Goal: Navigation & Orientation: Find specific page/section

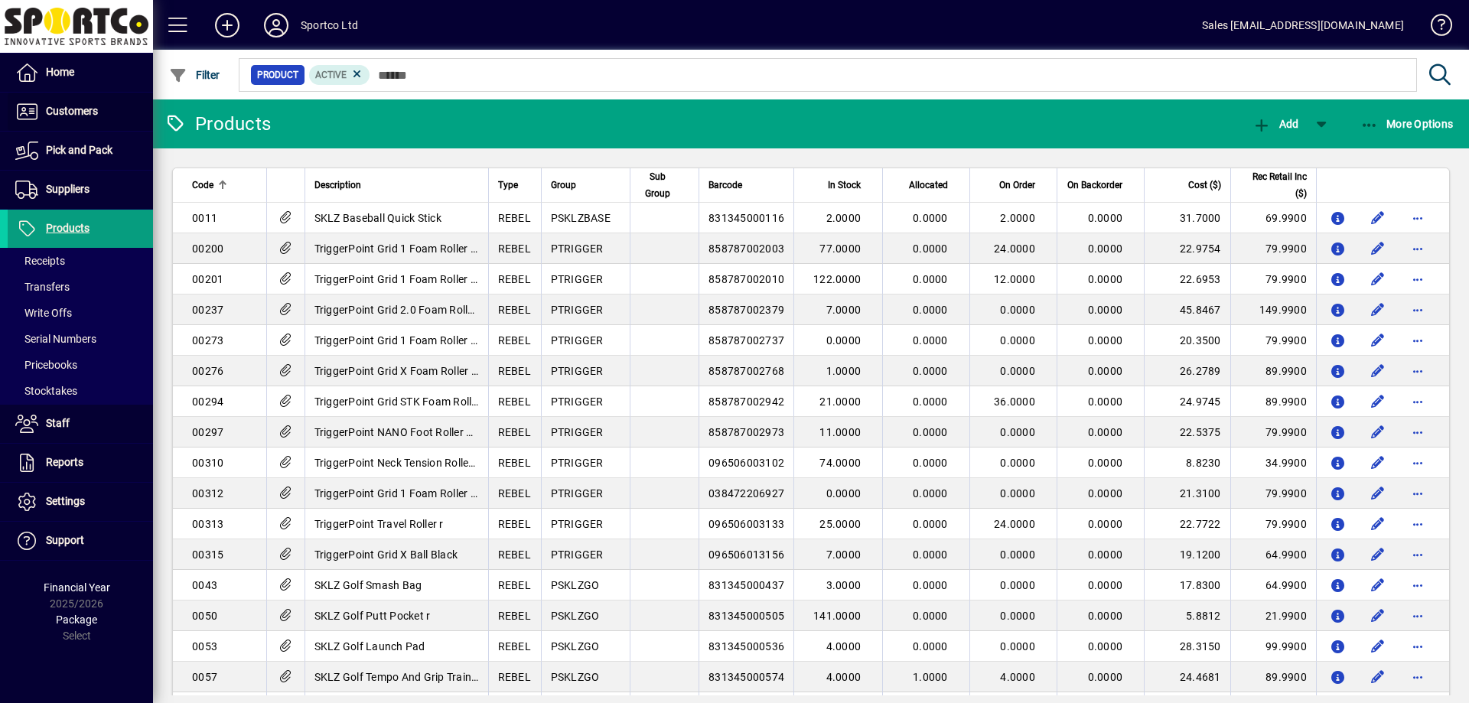
click at [76, 108] on span "Customers" at bounding box center [72, 111] width 52 height 12
click at [52, 143] on span "Invoices" at bounding box center [39, 144] width 48 height 12
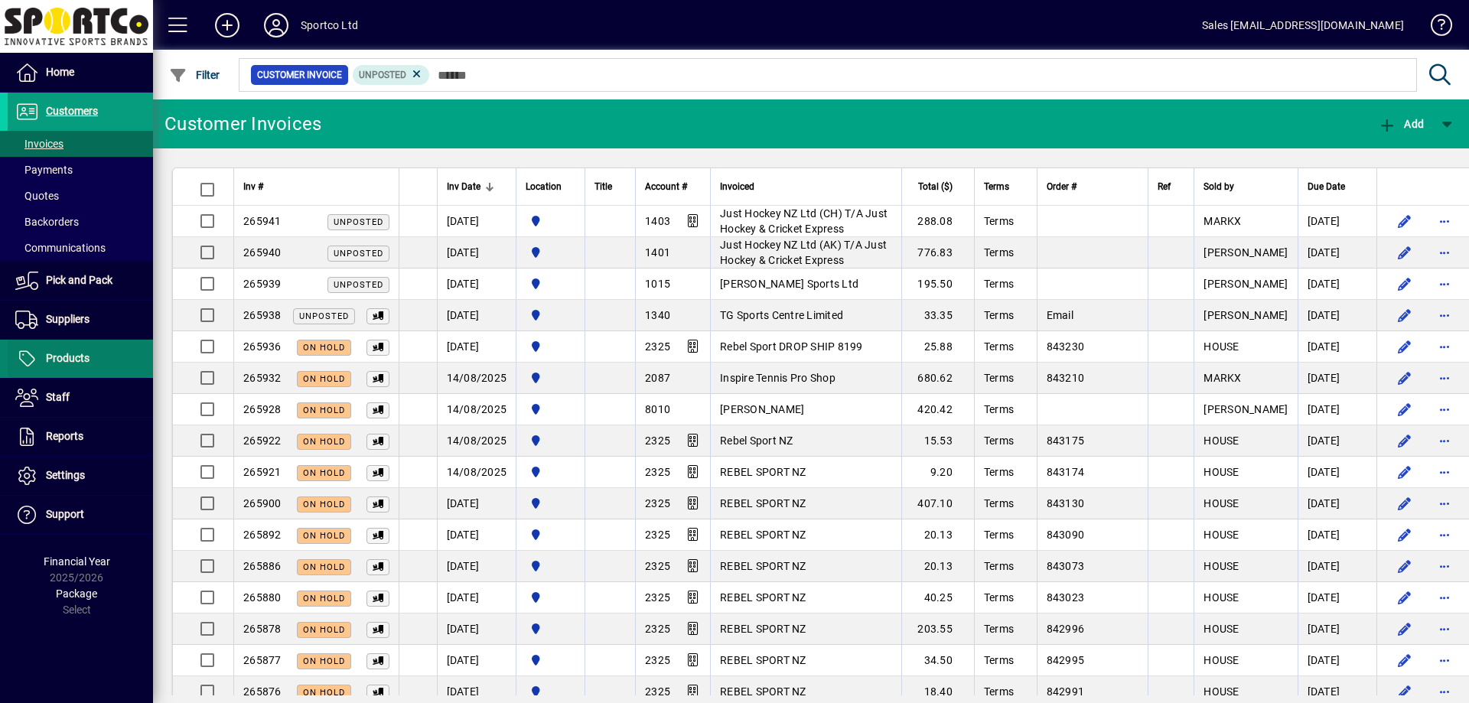
click at [59, 355] on span "Products" at bounding box center [68, 358] width 44 height 12
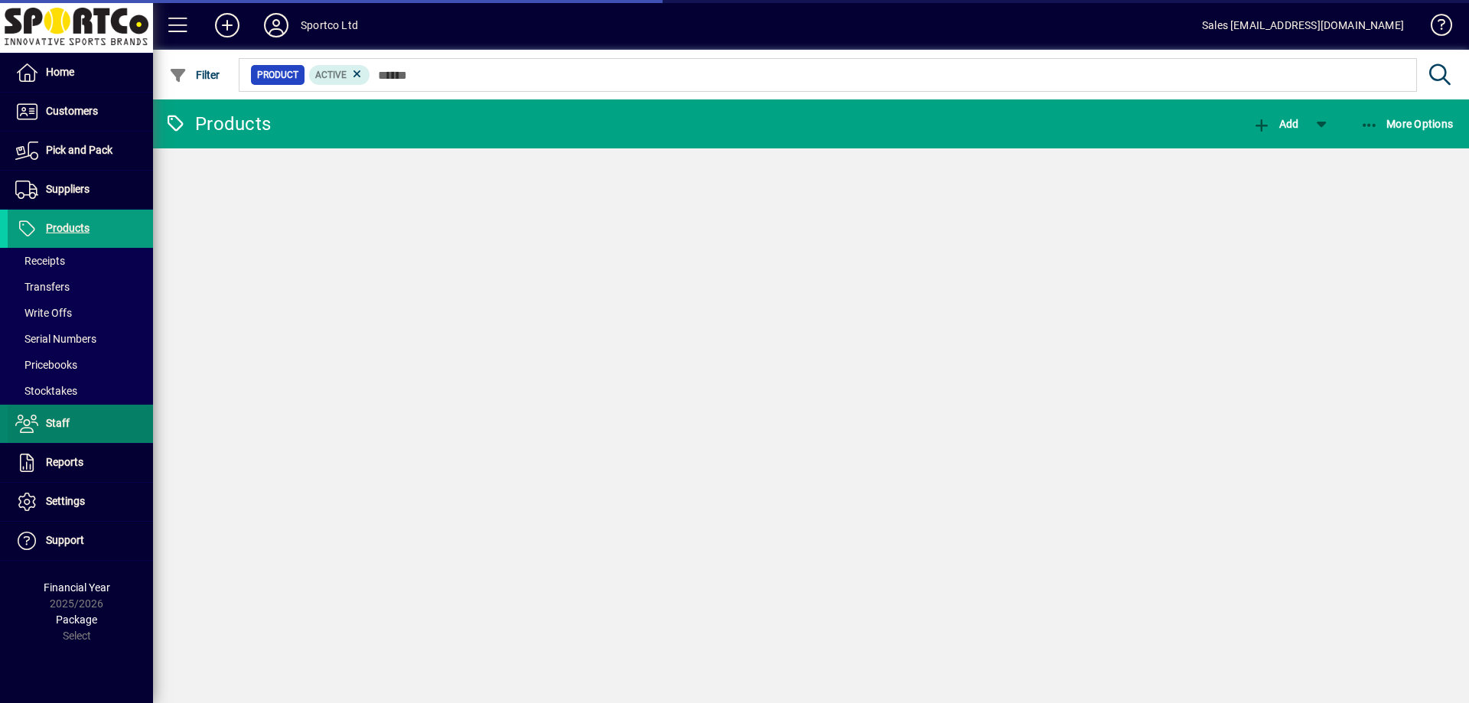
click at [59, 435] on span at bounding box center [80, 424] width 145 height 37
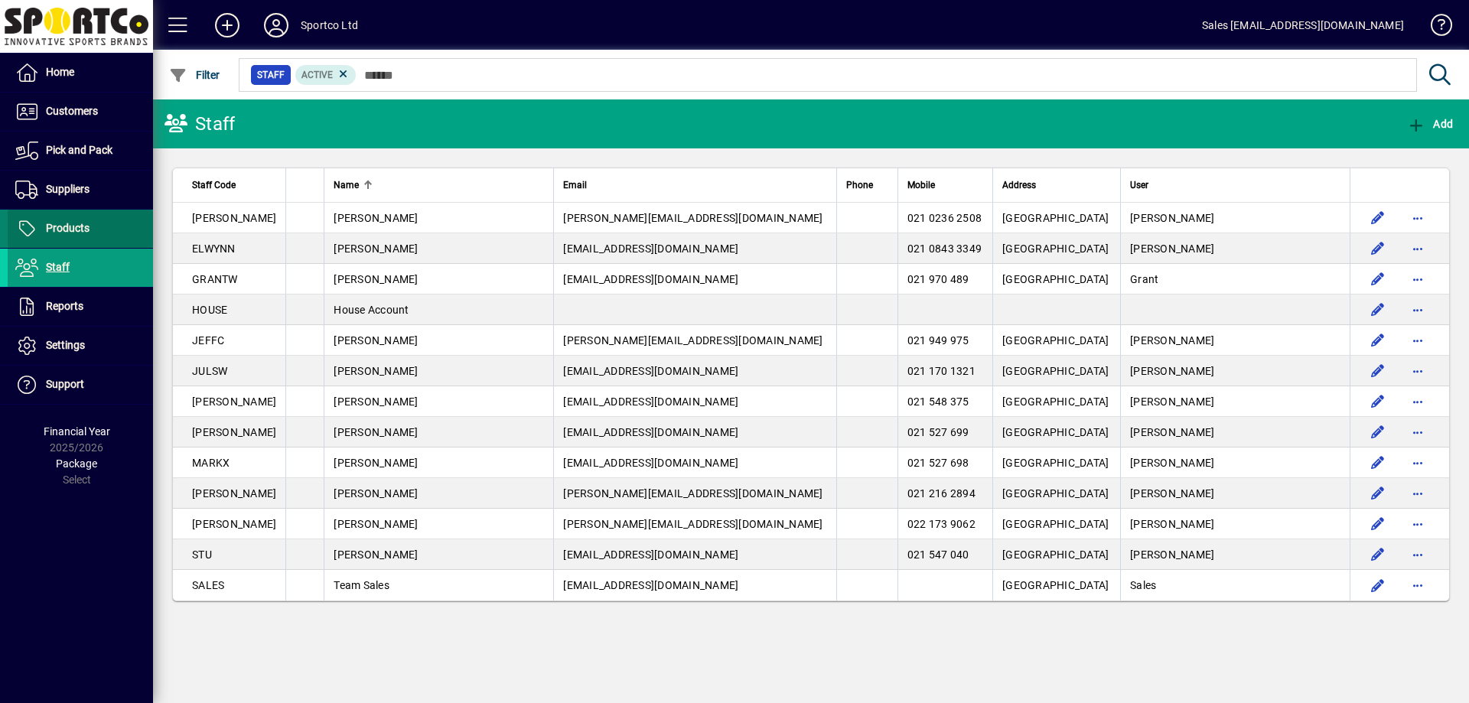
click at [80, 220] on span "Products" at bounding box center [49, 229] width 82 height 18
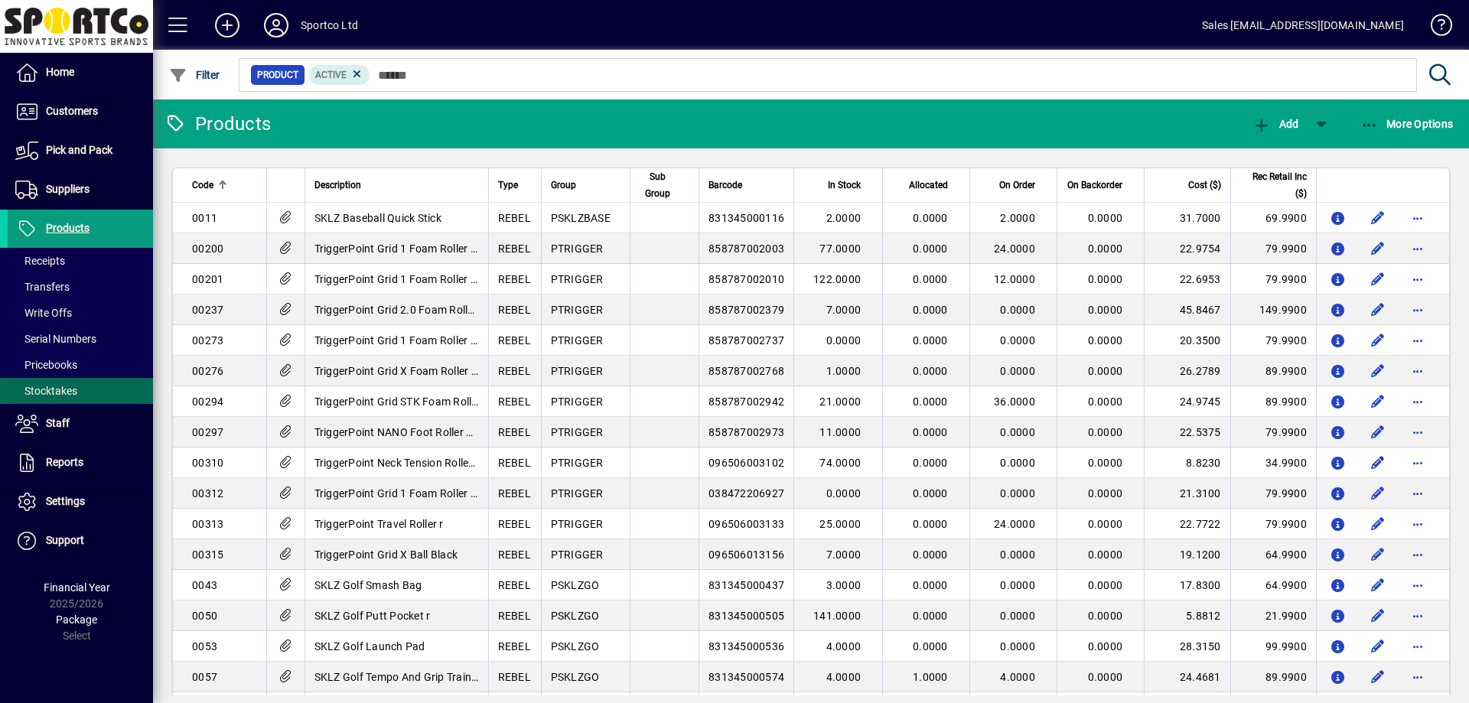
click at [53, 385] on span "Stocktakes" at bounding box center [46, 391] width 62 height 12
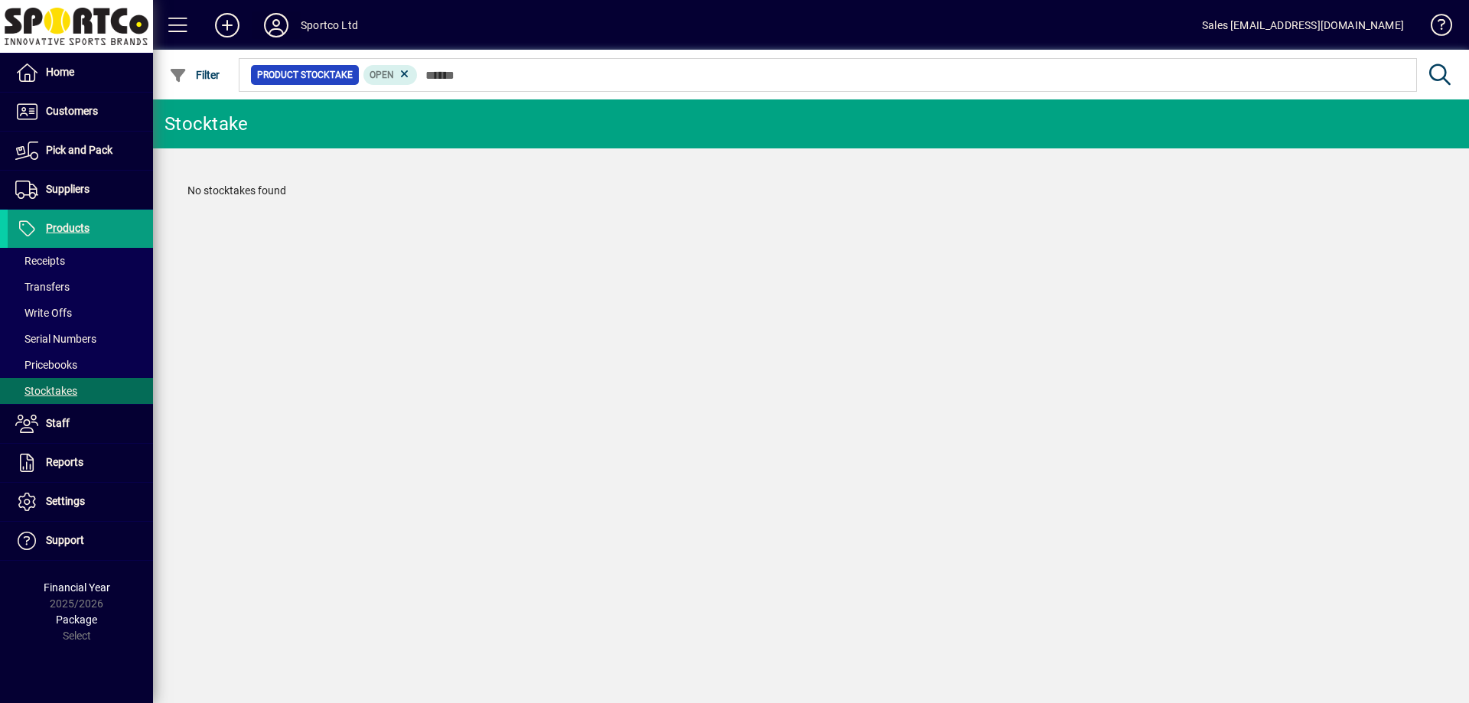
click at [278, 24] on icon at bounding box center [276, 25] width 31 height 24
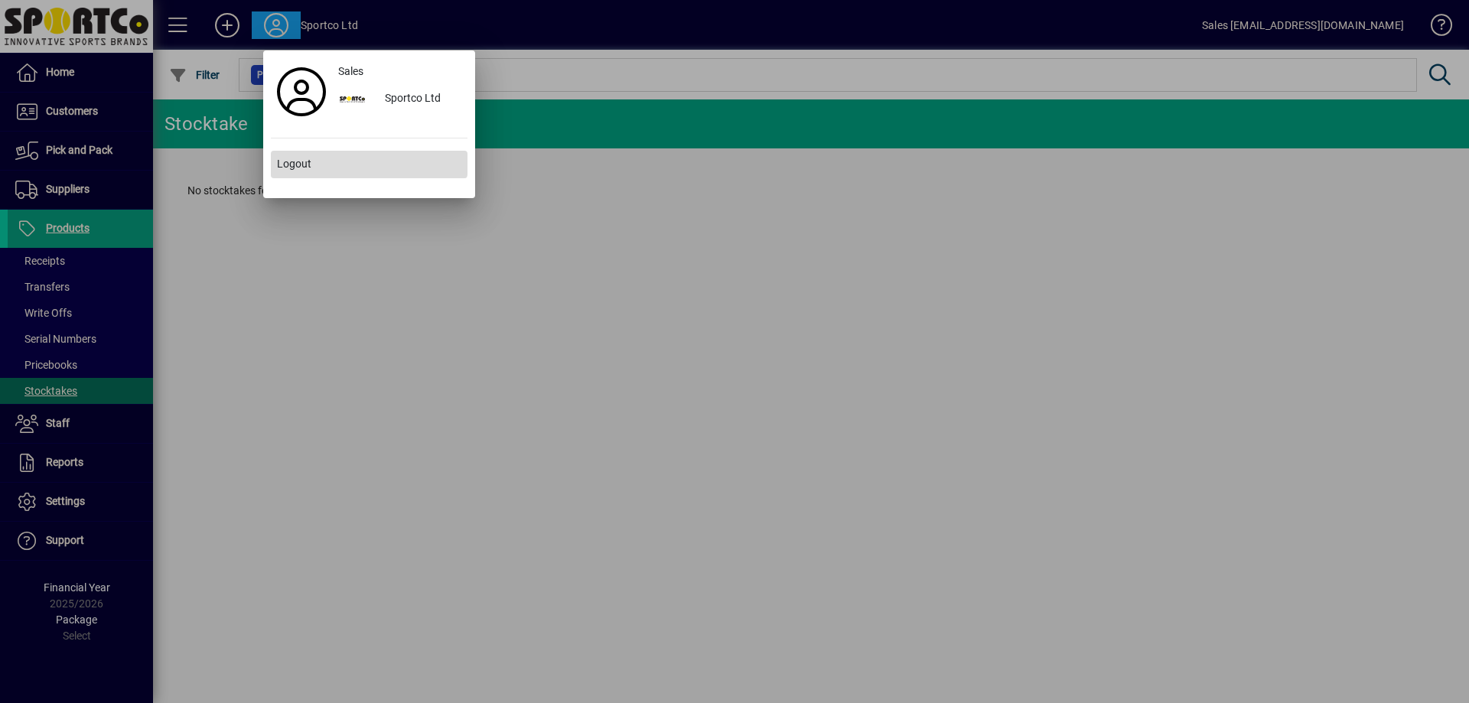
click at [313, 159] on span at bounding box center [369, 164] width 197 height 37
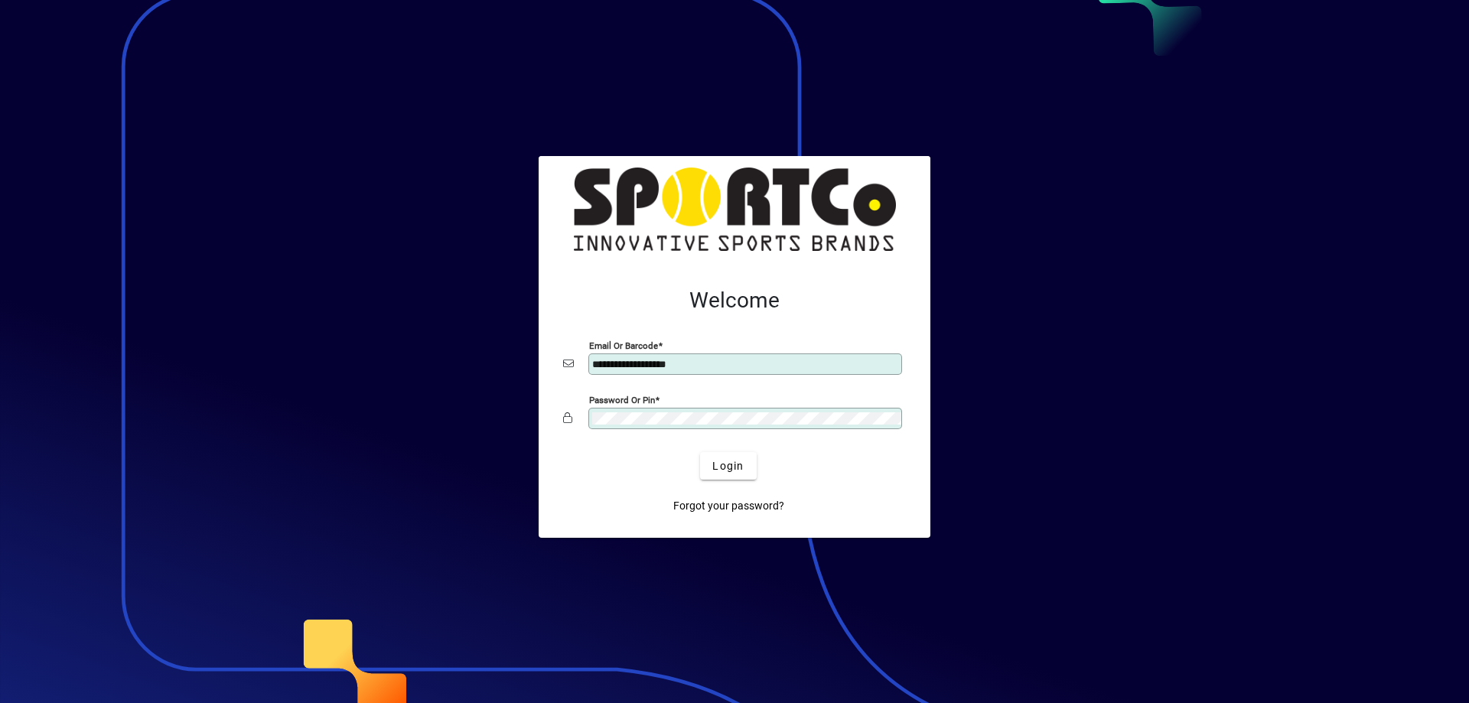
click at [643, 368] on input "**********" at bounding box center [746, 364] width 309 height 12
type input "**********"
click at [722, 466] on span "Login" at bounding box center [727, 466] width 31 height 16
